Goal: Communication & Community: Answer question/provide support

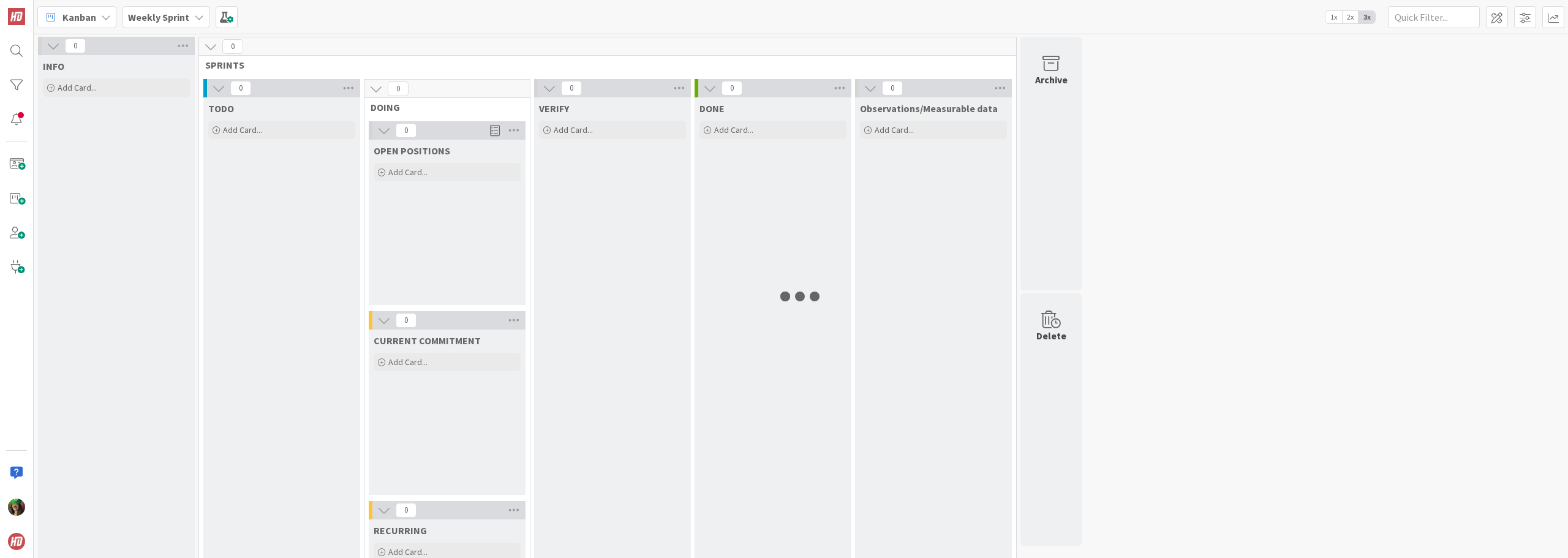
click at [190, 21] on div "Weekly Sprint" at bounding box center [166, 17] width 87 height 22
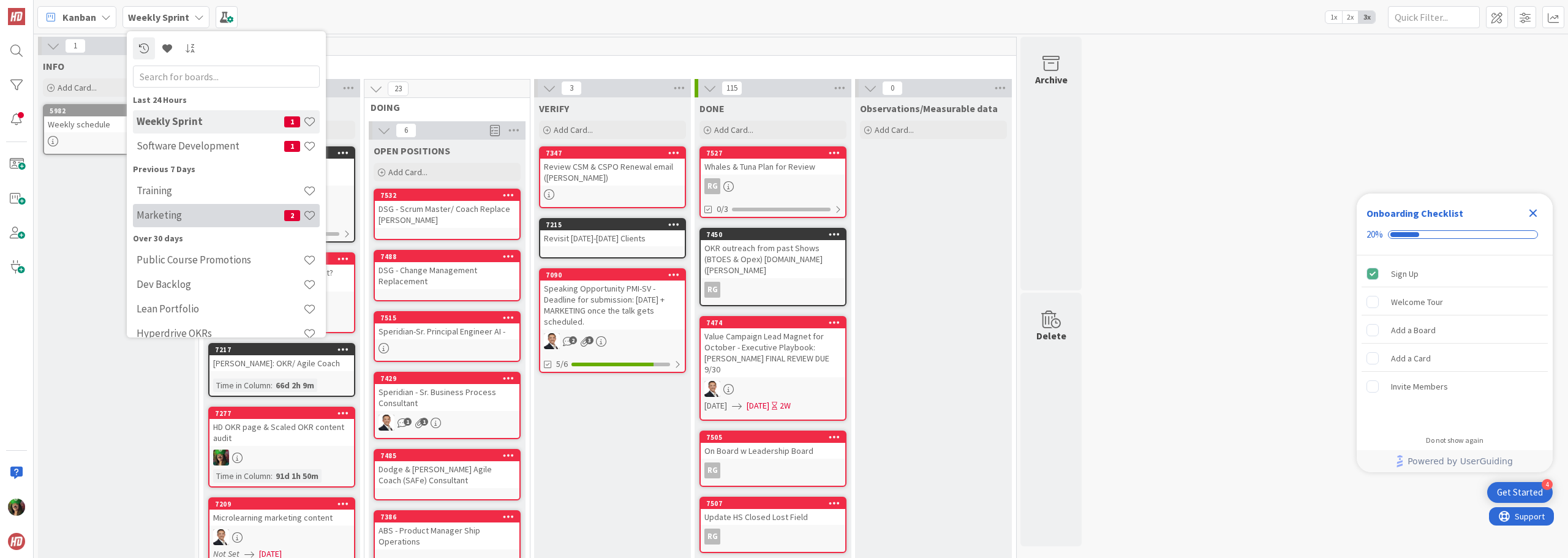
click at [170, 214] on h4 "Marketing" at bounding box center [210, 215] width 148 height 12
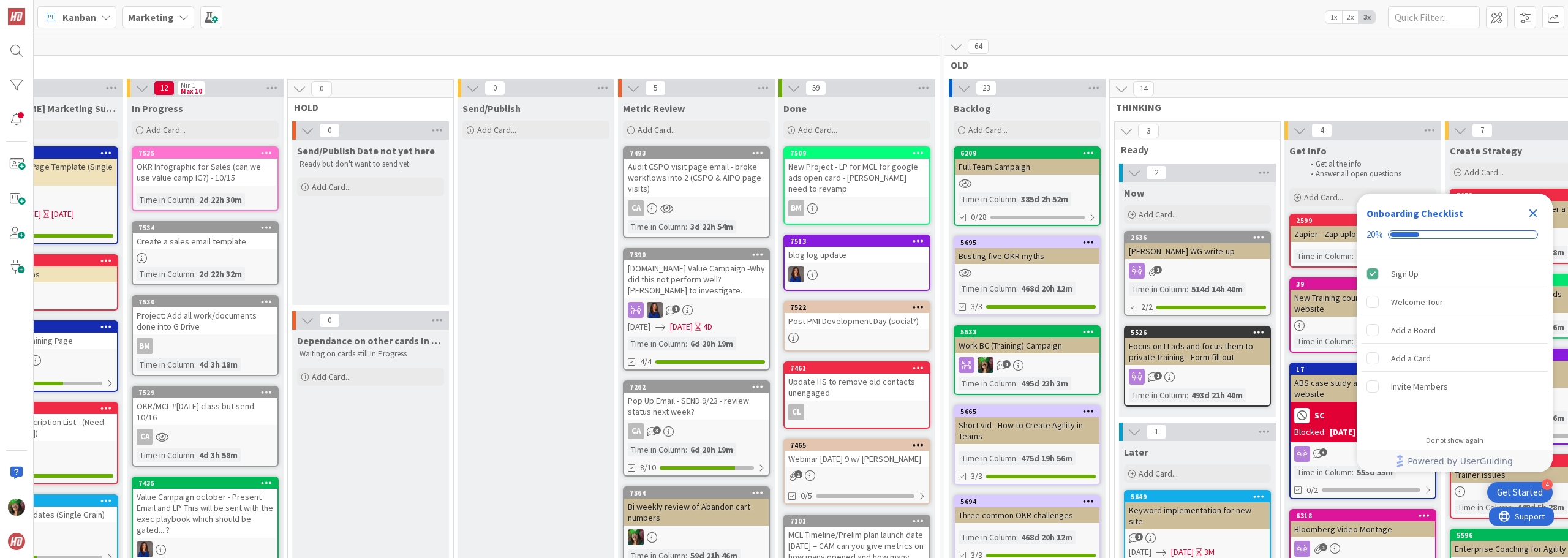
scroll to position [61, 568]
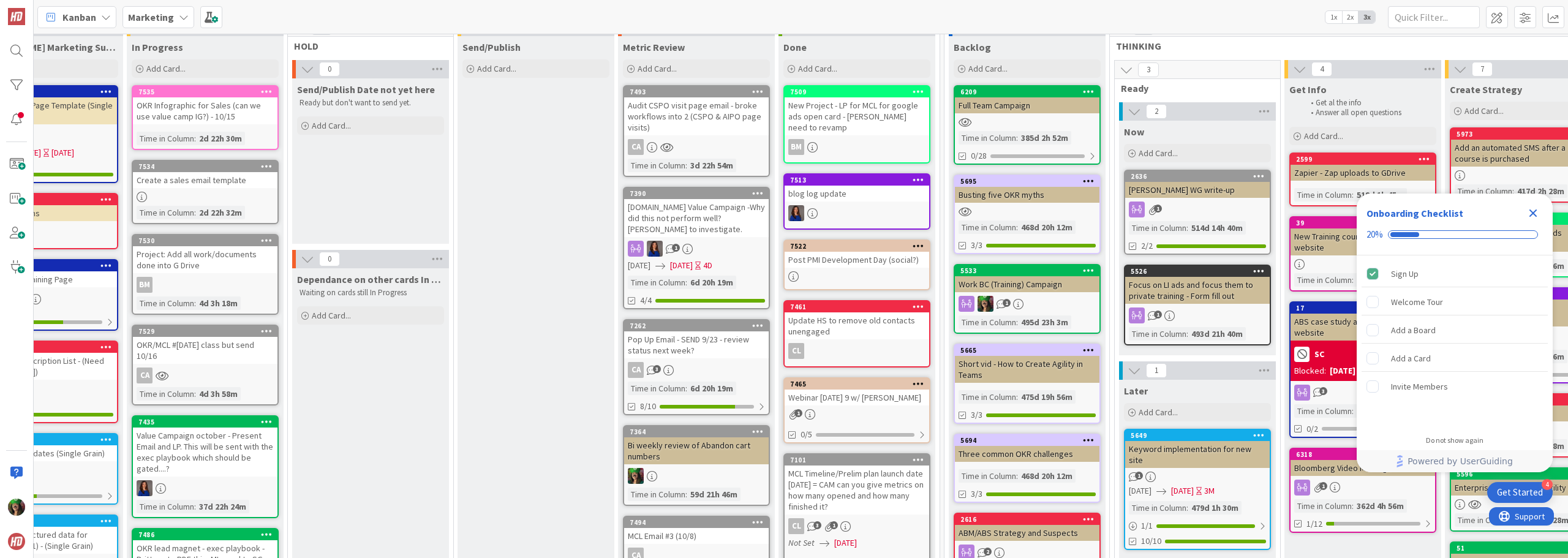
click at [1534, 213] on icon "Close Checklist" at bounding box center [1533, 214] width 8 height 8
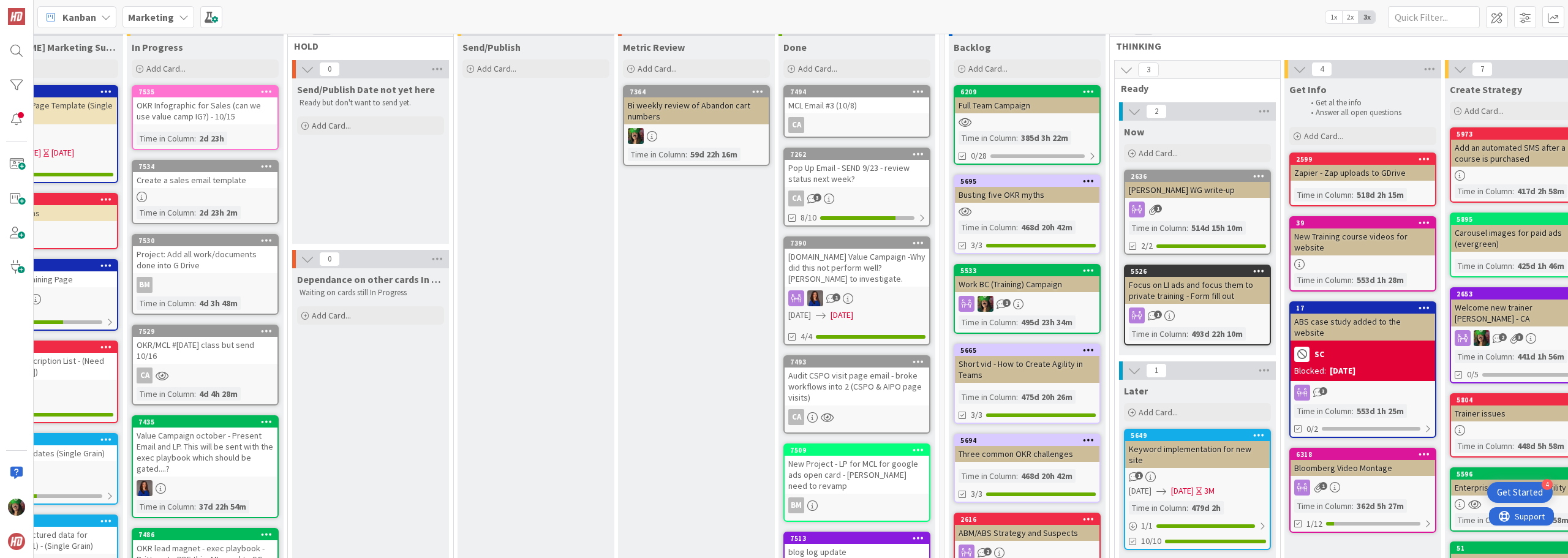
click at [684, 108] on div "Bi weekly review of Abandon cart numbers" at bounding box center [696, 110] width 145 height 27
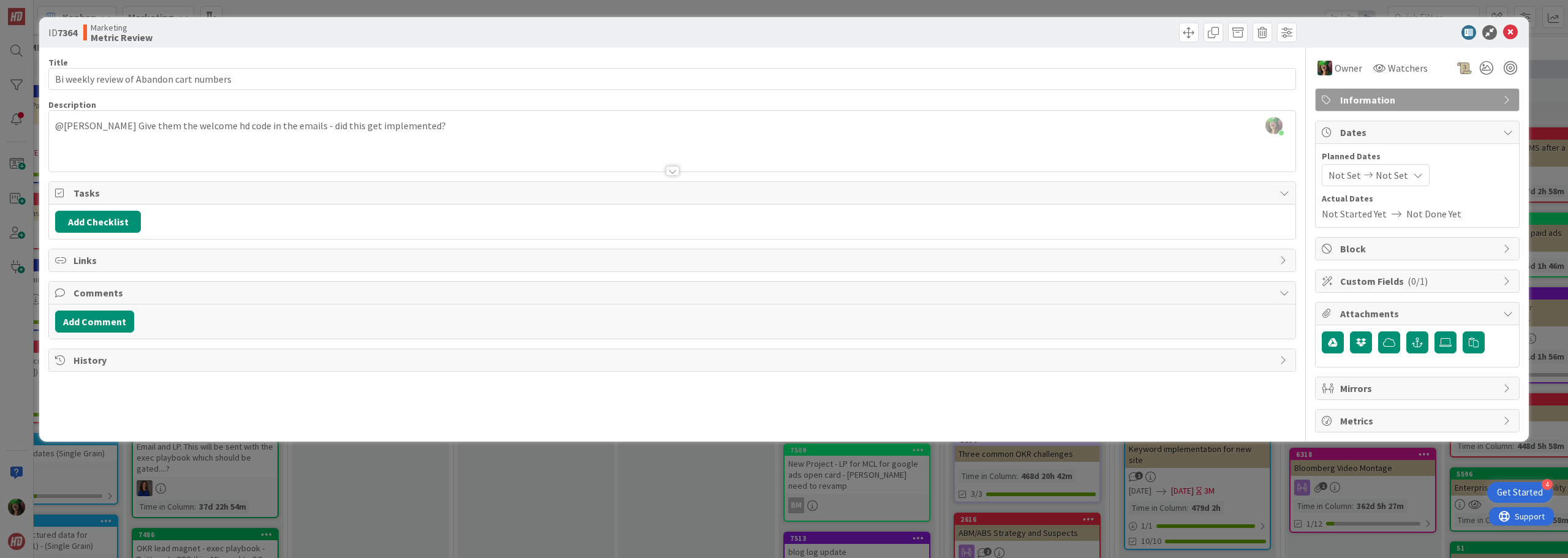
click at [210, 128] on div "[PERSON_NAME] just joined @[PERSON_NAME] Give them the welcome hd code in the e…" at bounding box center [672, 141] width 1246 height 61
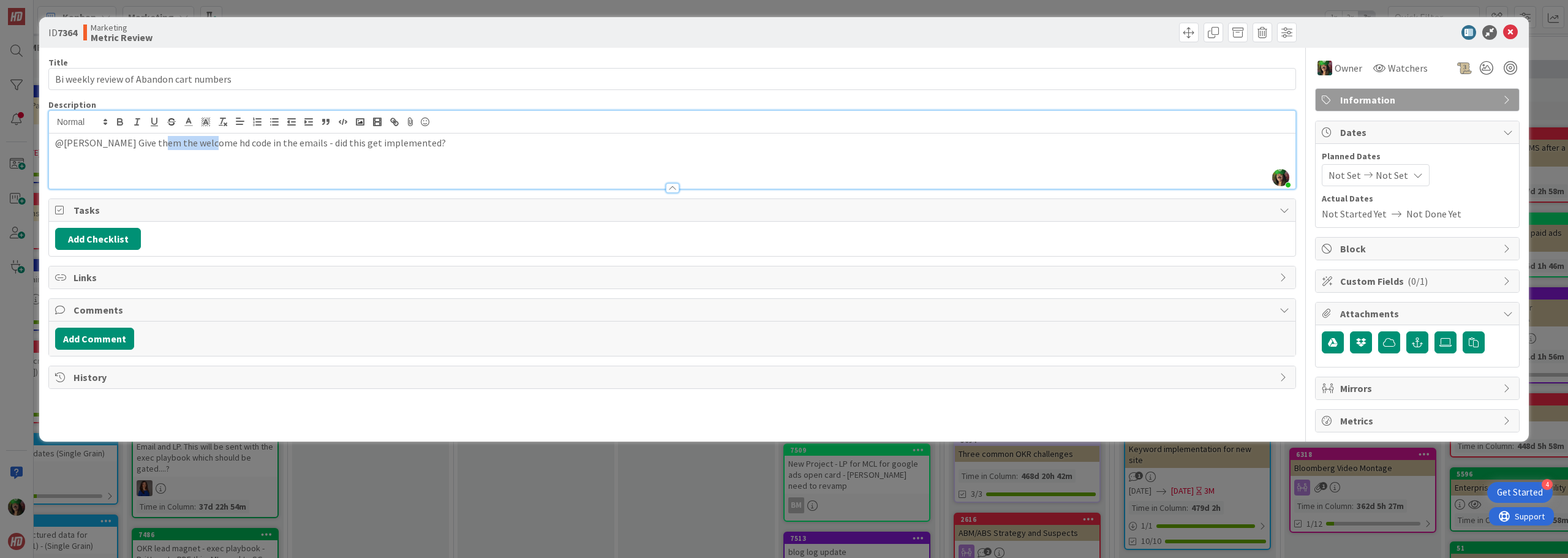
drag, startPoint x: 153, startPoint y: 145, endPoint x: 203, endPoint y: 149, distance: 50.2
click at [203, 149] on p "@[PERSON_NAME] Give them the welcome hd code in the emails - did this get imple…" at bounding box center [672, 143] width 1234 height 14
click at [407, 141] on p "@[PERSON_NAME] Give them the hyperdrive15 code in the emails - did this get imp…" at bounding box center [672, 143] width 1234 height 14
click at [1510, 32] on icon at bounding box center [1510, 33] width 15 height 15
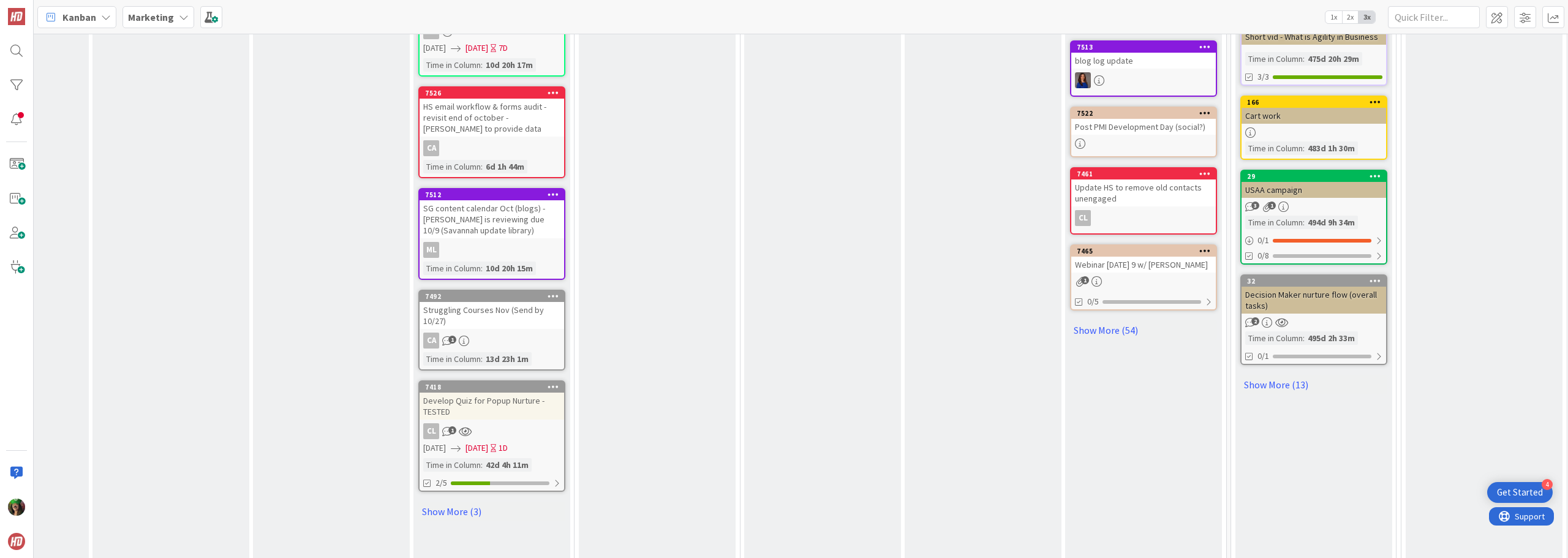
scroll to position [653, 281]
click at [438, 503] on link "Show More (3)" at bounding box center [492, 511] width 147 height 20
click at [663, 366] on div "Dependance on other cards In progress Waiting on cards still In Progress Add Ca…" at bounding box center [657, 241] width 157 height 1130
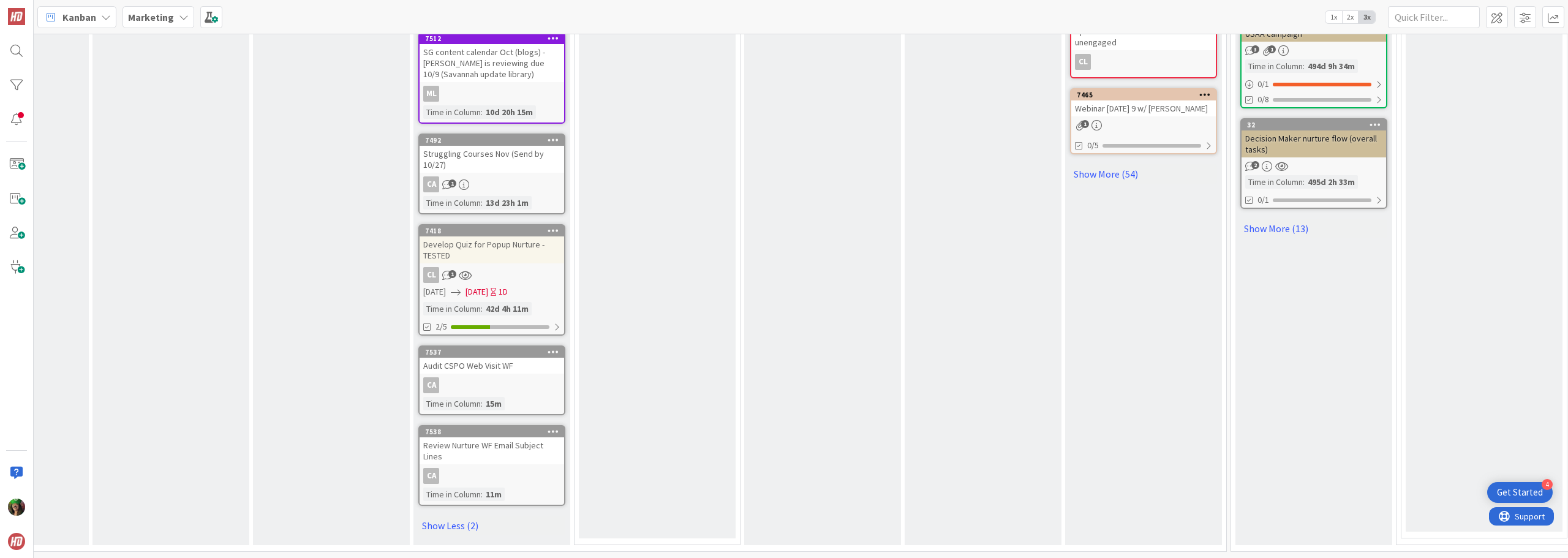
scroll to position [807, 281]
